Goal: Complete application form

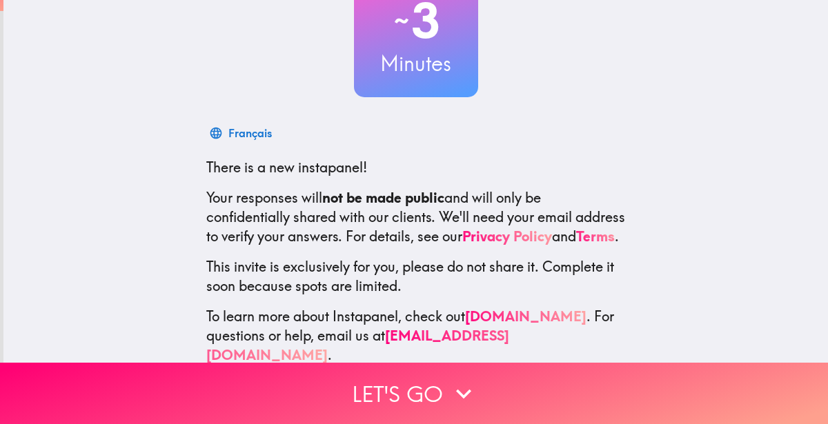
scroll to position [139, 0]
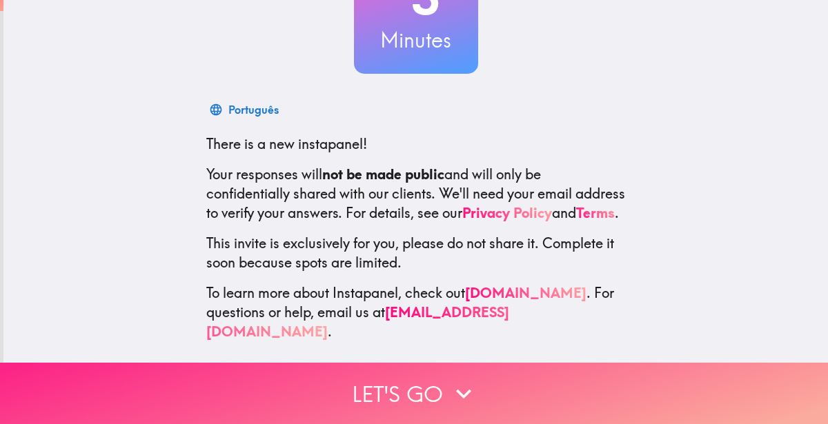
click at [376, 373] on button "Let's go" at bounding box center [414, 393] width 828 height 61
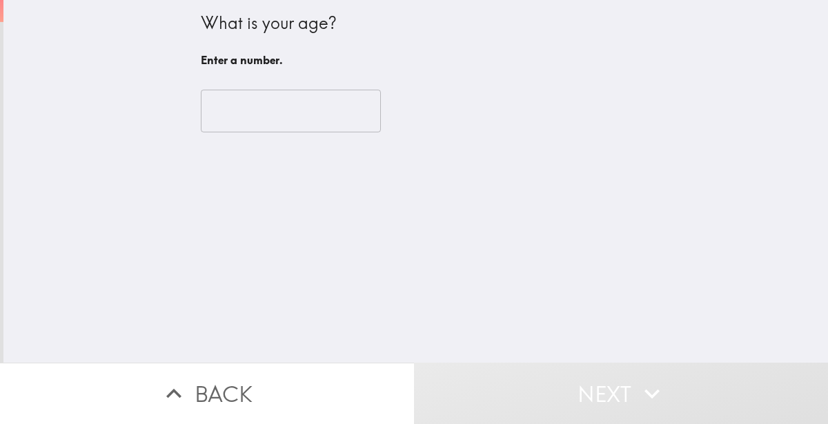
click at [358, 134] on div "​" at bounding box center [416, 111] width 431 height 76
click at [352, 120] on input "number" at bounding box center [291, 111] width 180 height 43
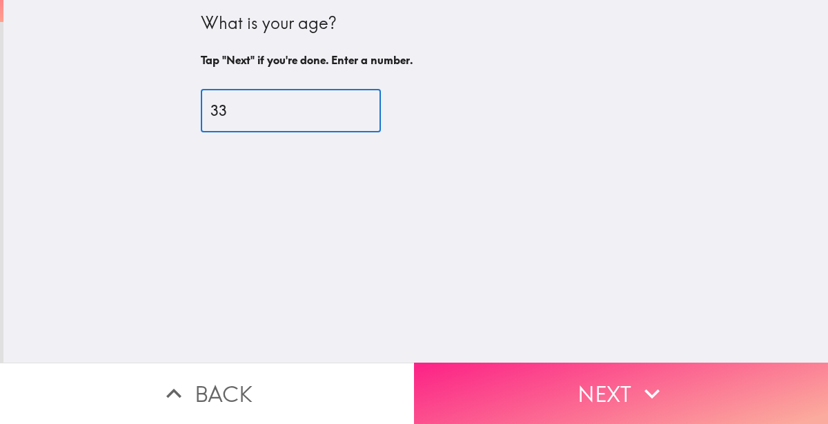
type input "33"
click at [557, 395] on button "Next" at bounding box center [621, 393] width 414 height 61
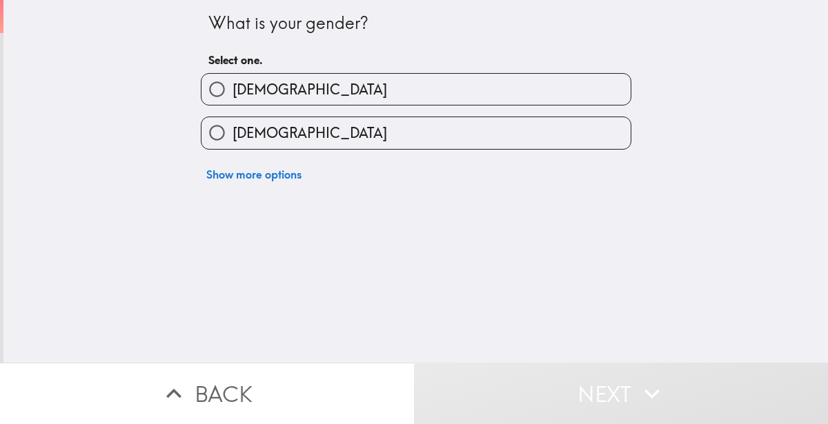
click at [373, 121] on label "[DEMOGRAPHIC_DATA]" at bounding box center [416, 132] width 429 height 31
click at [233, 121] on input "[DEMOGRAPHIC_DATA]" at bounding box center [217, 132] width 31 height 31
radio input "true"
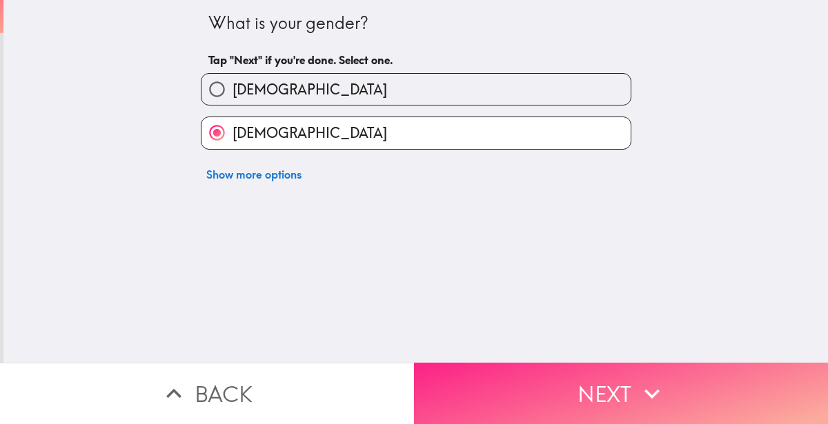
click at [524, 392] on button "Next" at bounding box center [621, 393] width 414 height 61
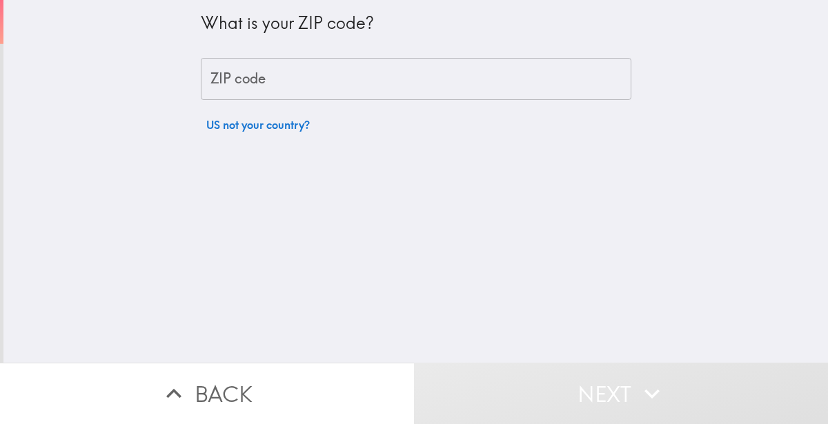
click at [422, 70] on input "ZIP code" at bounding box center [416, 79] width 431 height 43
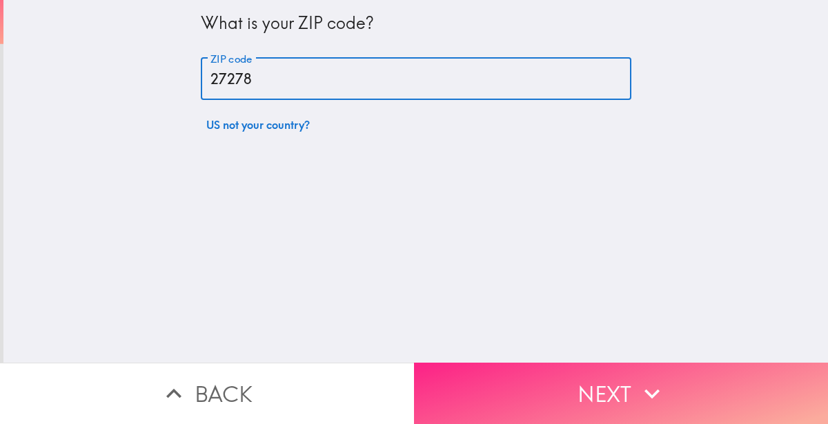
type input "27278"
click at [574, 371] on button "Next" at bounding box center [621, 393] width 414 height 61
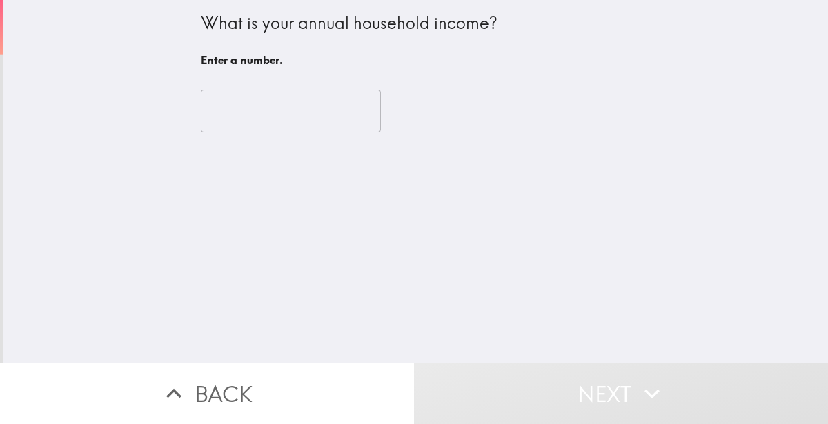
click at [376, 111] on input "number" at bounding box center [291, 111] width 180 height 43
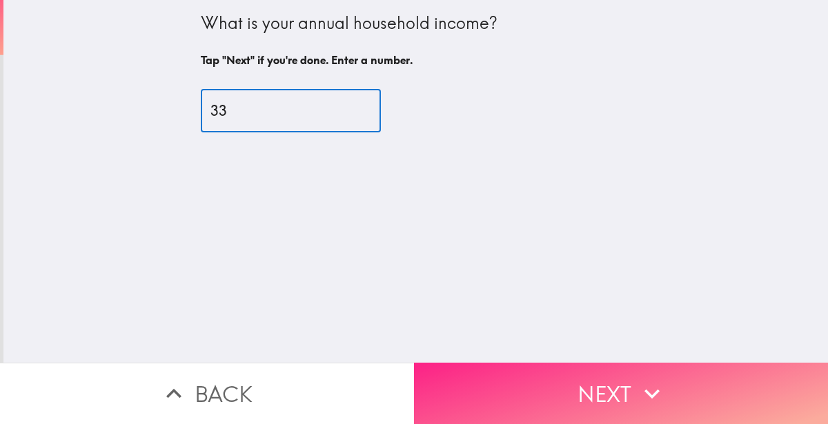
type input "33"
click at [485, 367] on button "Next" at bounding box center [621, 393] width 414 height 61
